Goal: Transaction & Acquisition: Purchase product/service

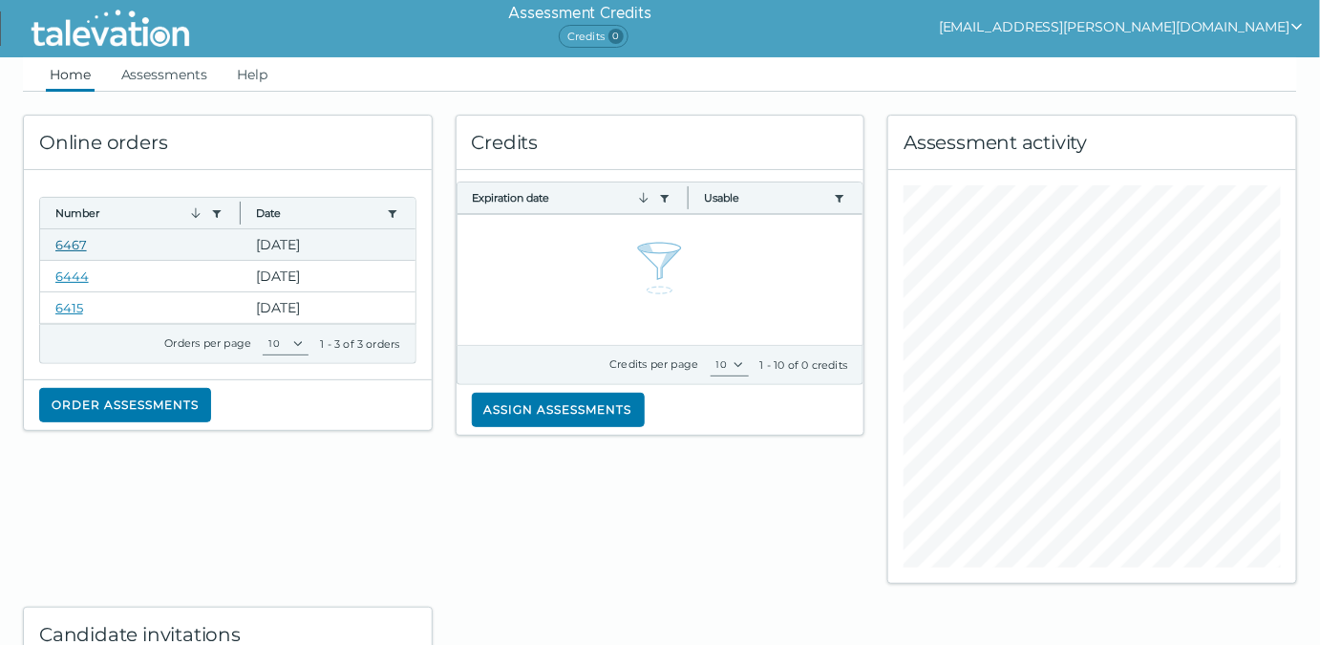
click at [75, 239] on link "6467" at bounding box center [71, 244] width 32 height 15
click at [172, 74] on link "Assessments" at bounding box center [164, 74] width 94 height 34
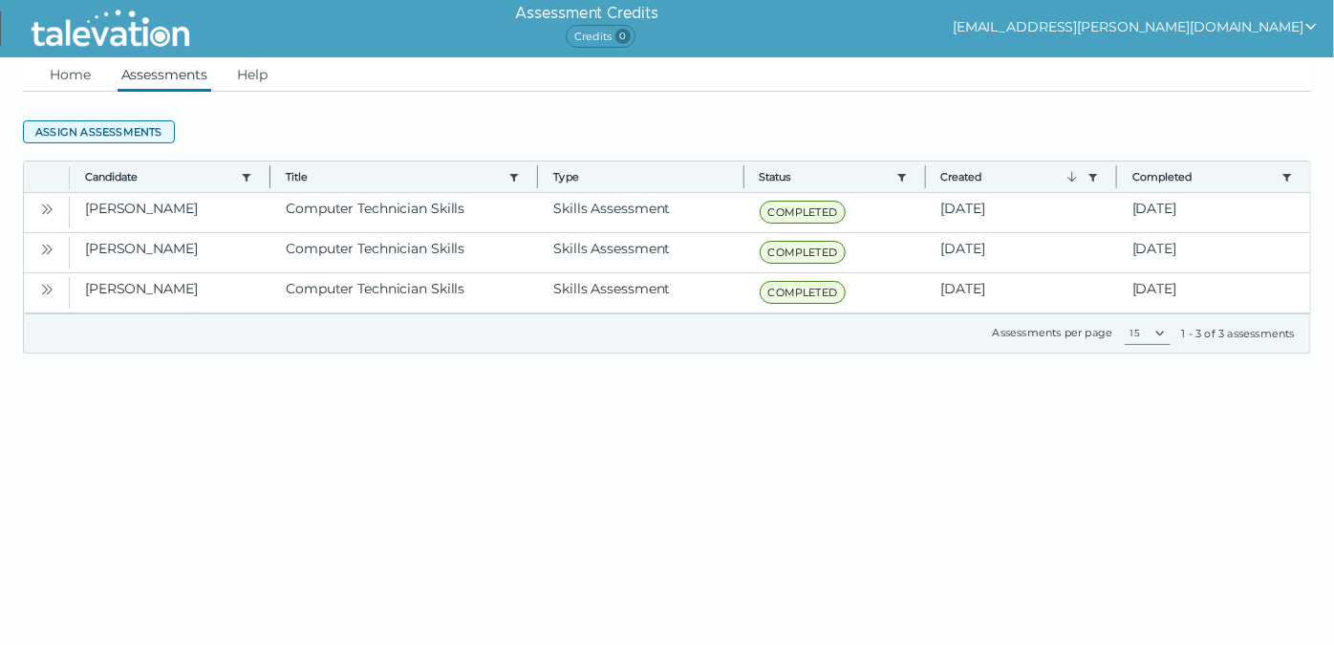
click at [116, 128] on button "Assign assessments" at bounding box center [99, 131] width 152 height 23
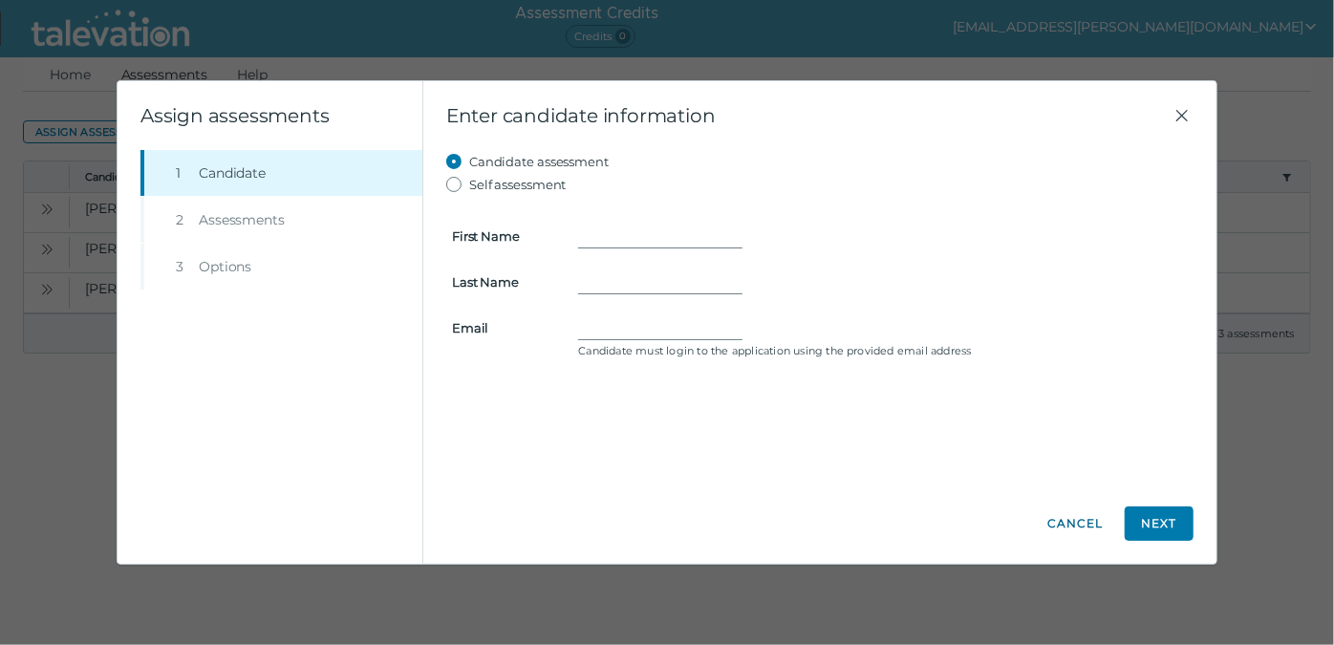
click at [1059, 524] on button "Cancel" at bounding box center [1074, 523] width 69 height 34
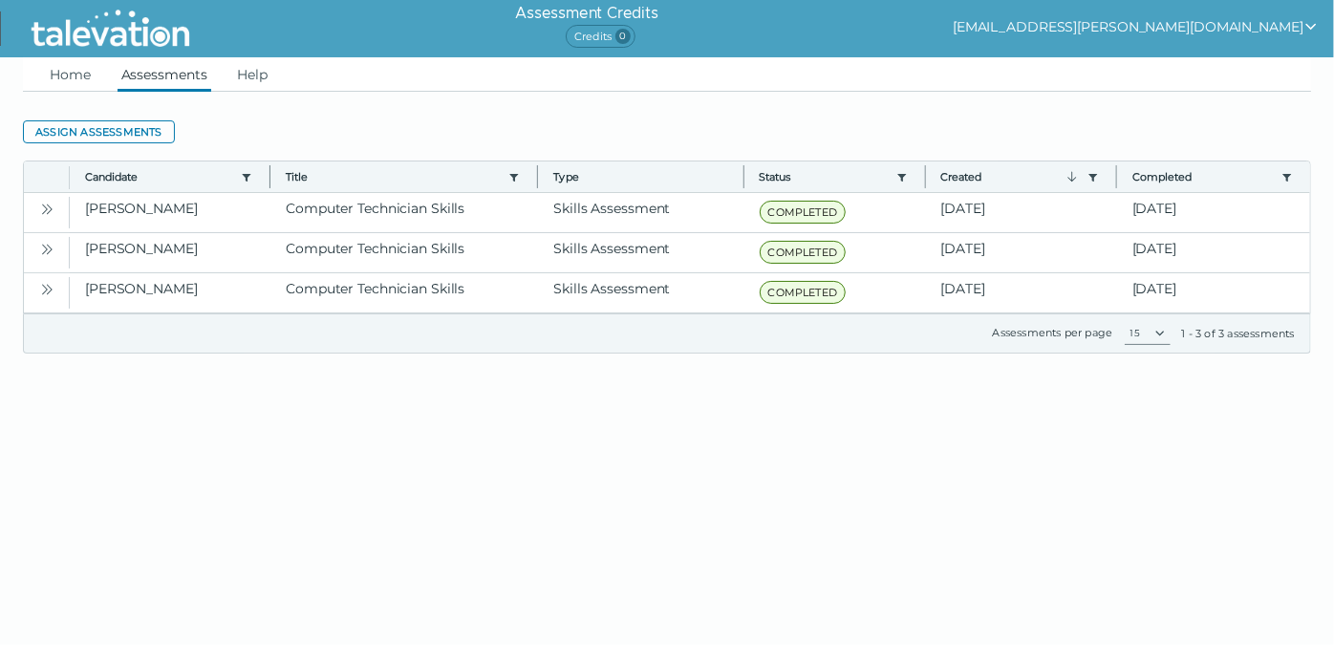
click at [1310, 23] on icon "show user actions" at bounding box center [1310, 26] width 15 height 15
click at [400, 82] on ul "Home Assessments Help" at bounding box center [667, 74] width 1288 height 34
click at [88, 71] on link "Home" at bounding box center [70, 74] width 49 height 34
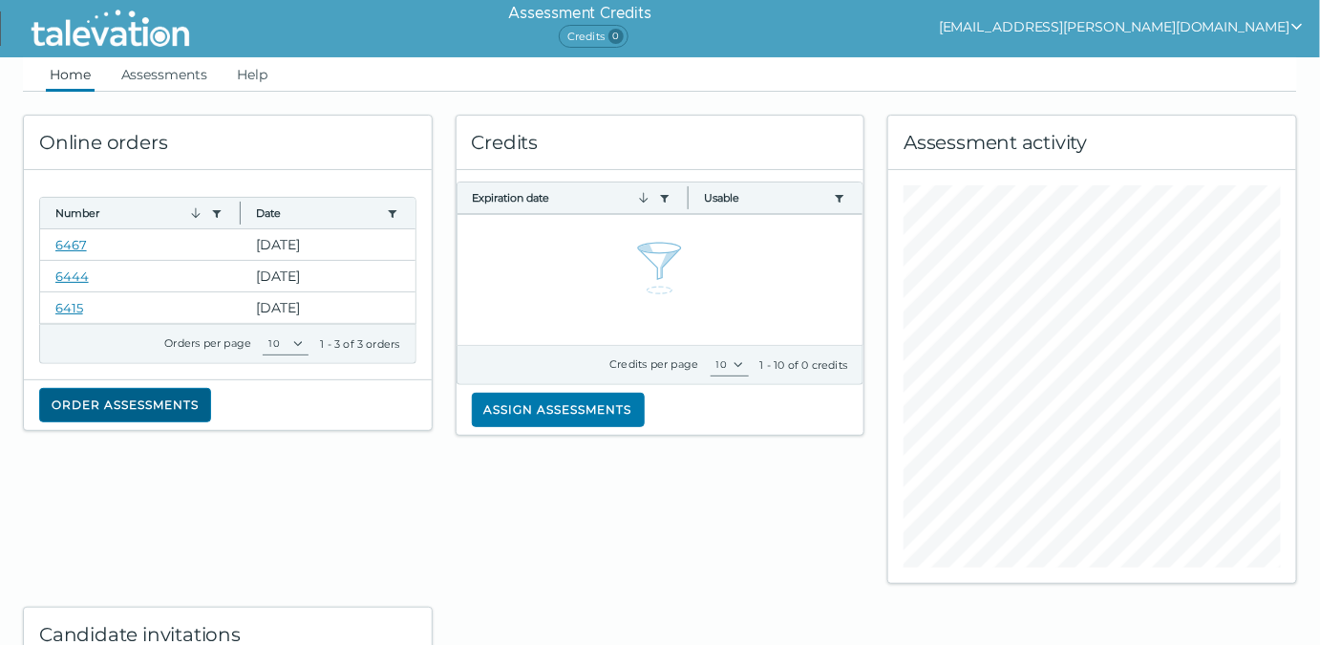
click at [158, 401] on button "Order assessments" at bounding box center [125, 405] width 172 height 34
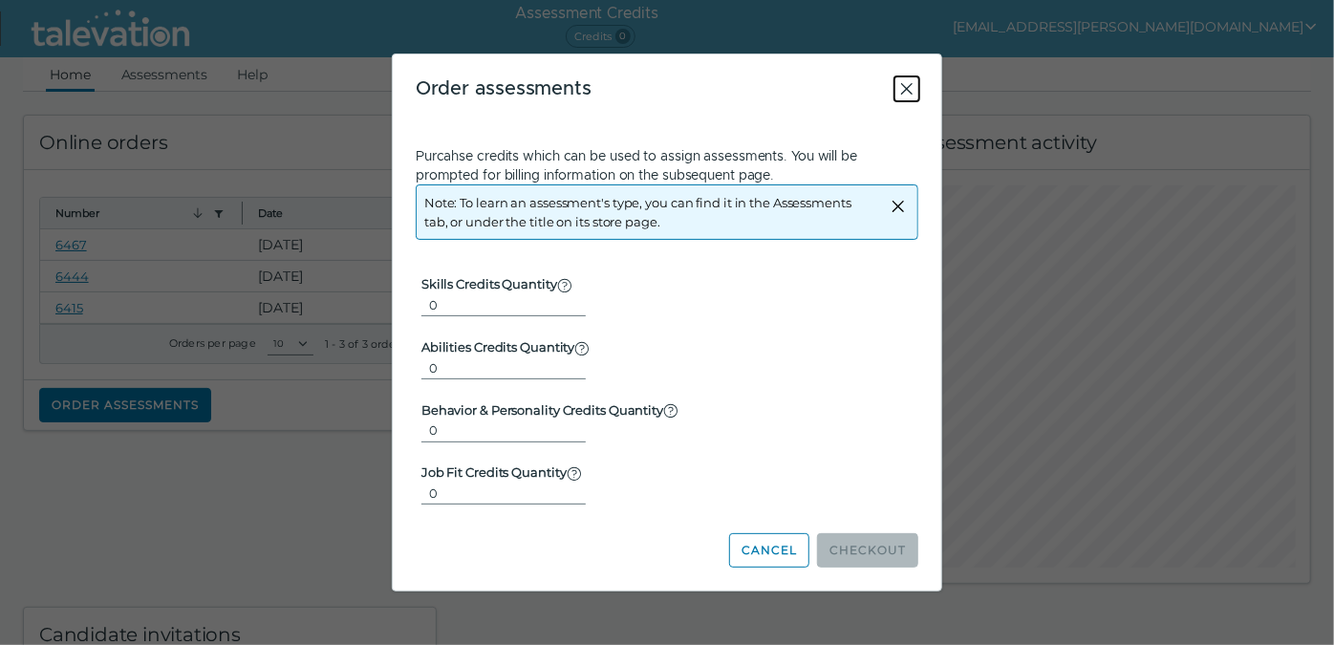
click at [908, 86] on icon "Close" at bounding box center [906, 88] width 23 height 23
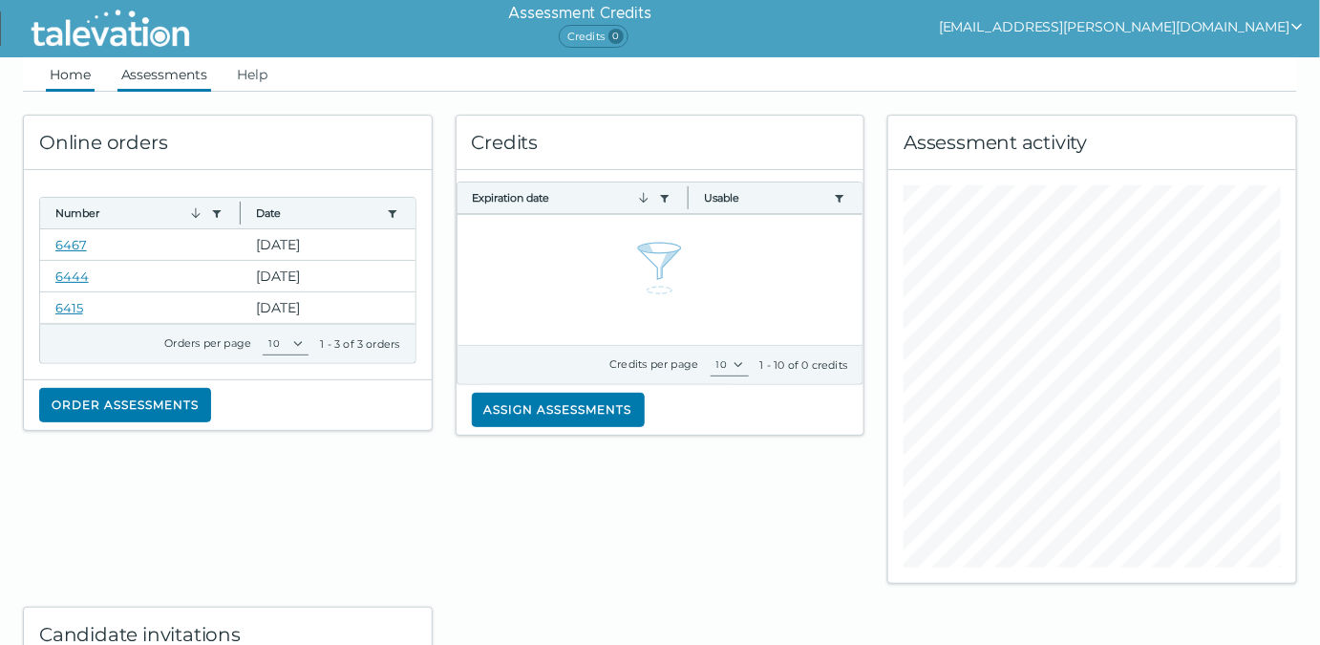
click at [191, 76] on link "Assessments" at bounding box center [164, 74] width 94 height 34
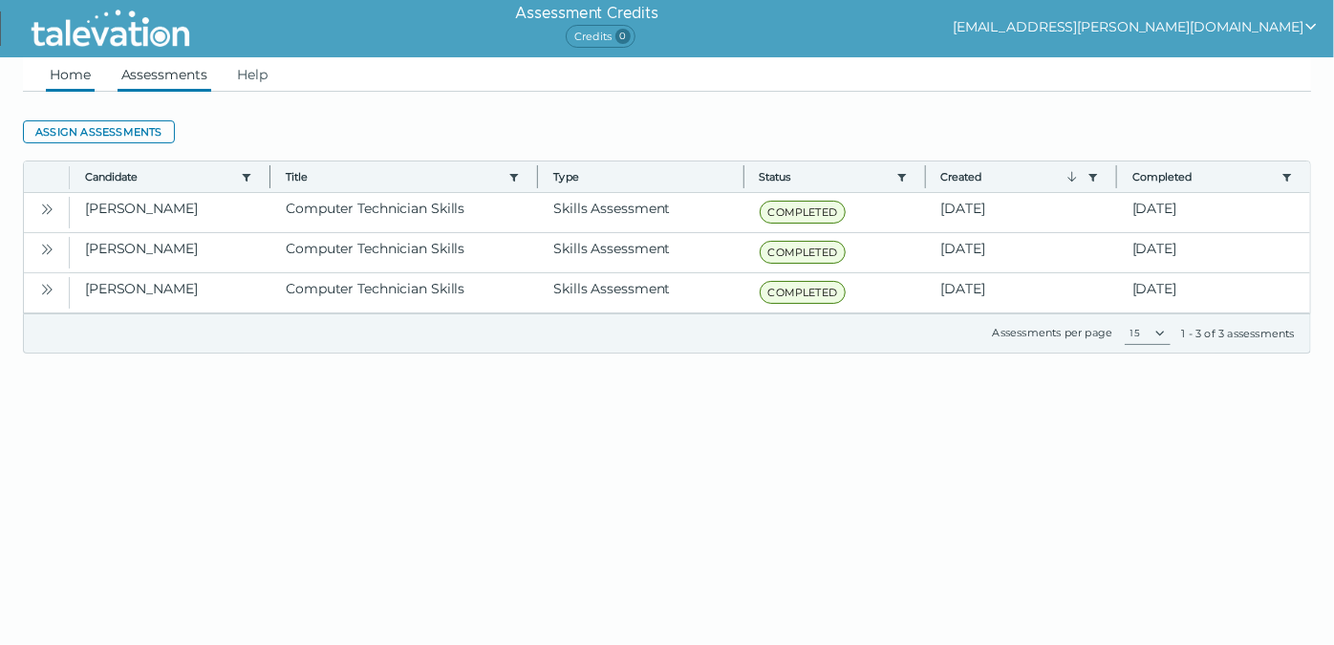
click at [76, 72] on link "Home" at bounding box center [70, 74] width 49 height 34
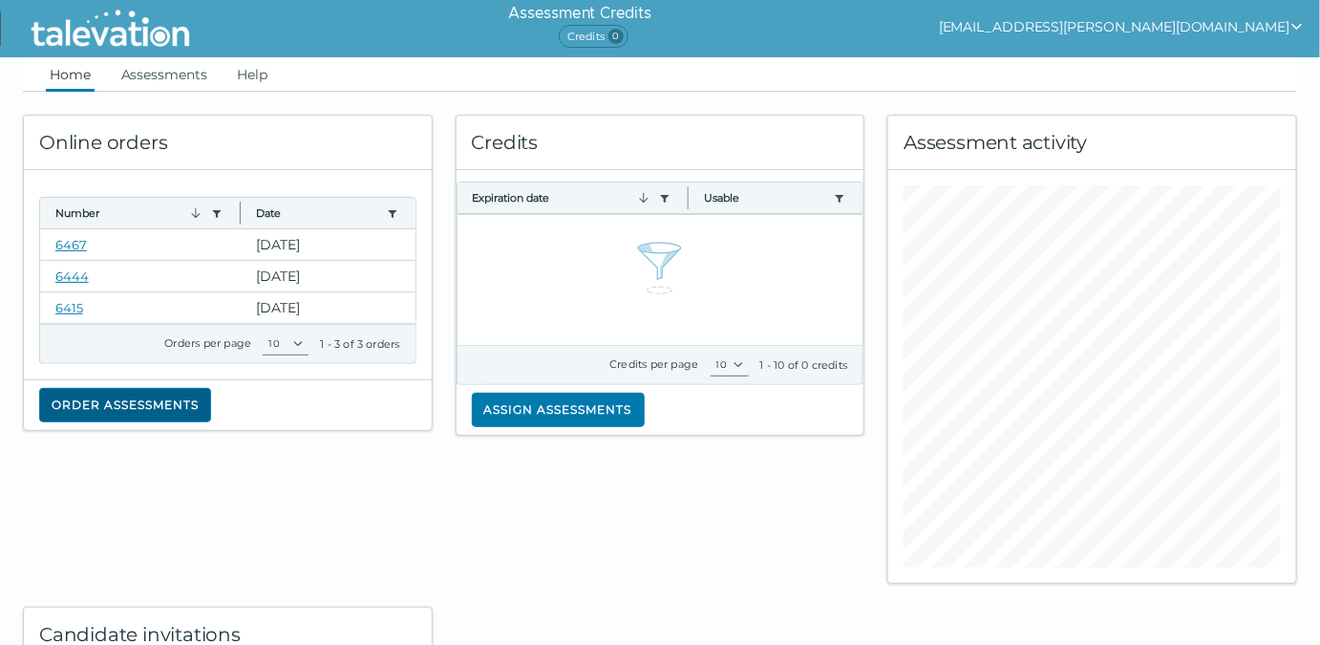
click at [160, 401] on button "Order assessments" at bounding box center [125, 405] width 172 height 34
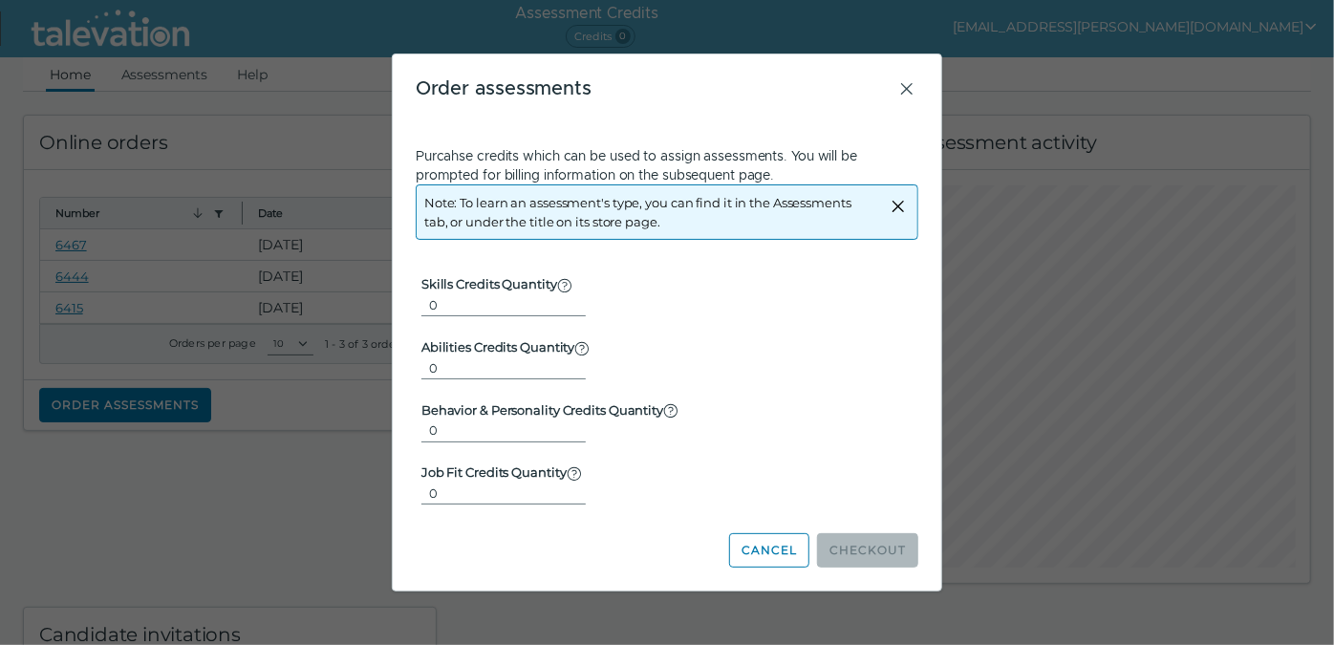
click at [909, 208] on div "Note: To learn an assessment's type, you can find it in the Assessments tab, or…" at bounding box center [667, 211] width 502 height 55
click at [897, 208] on icon "Close alert" at bounding box center [897, 206] width 11 height 11
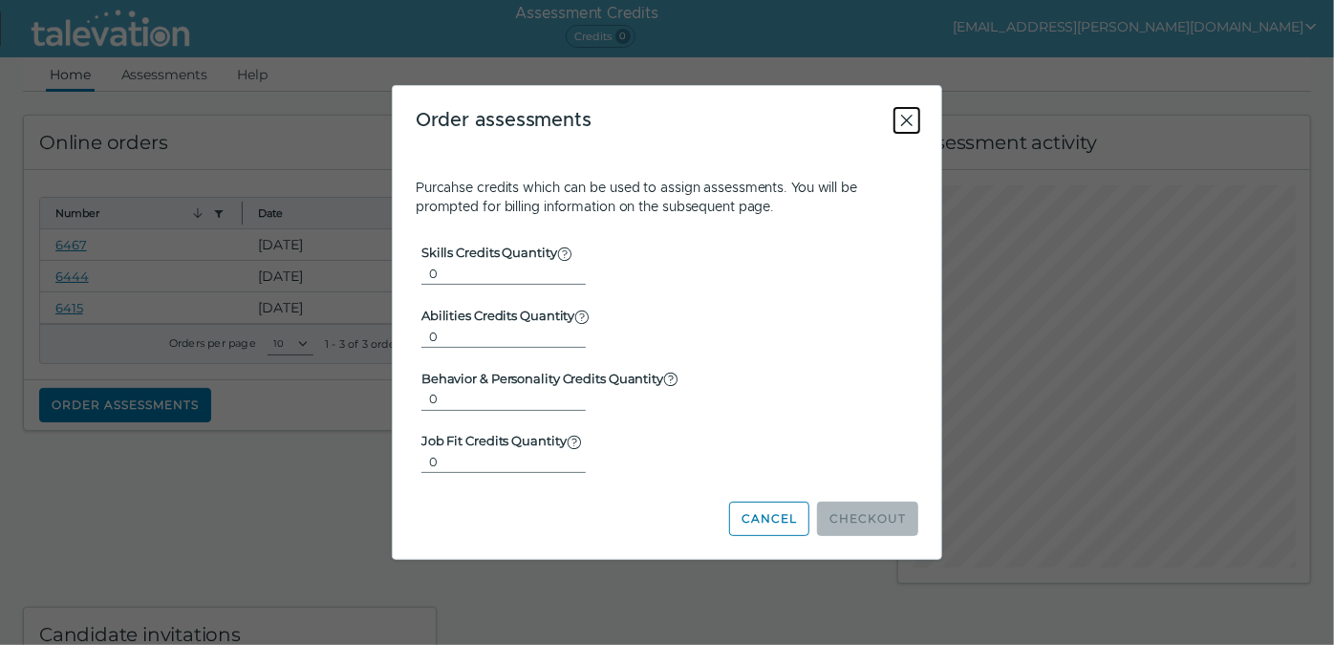
click at [908, 120] on icon "Close" at bounding box center [906, 120] width 11 height 11
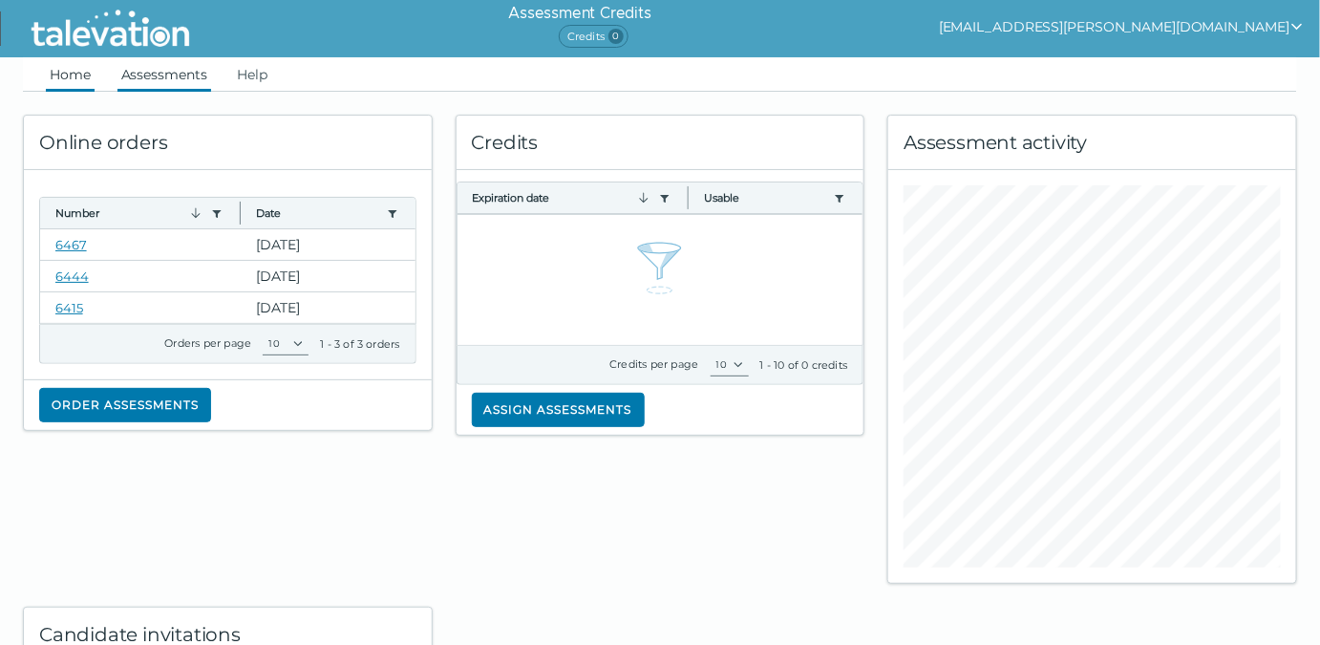
click at [194, 79] on link "Assessments" at bounding box center [164, 74] width 94 height 34
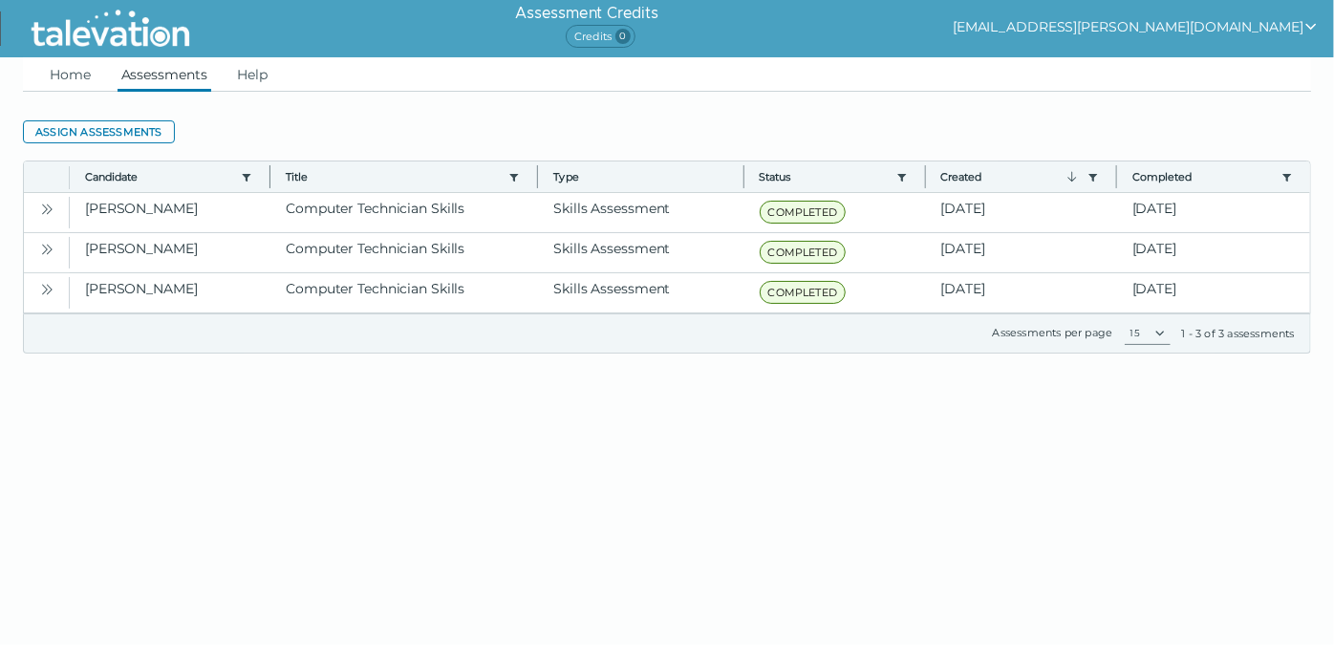
click at [107, 37] on img at bounding box center [110, 29] width 175 height 48
